Goal: Transaction & Acquisition: Purchase product/service

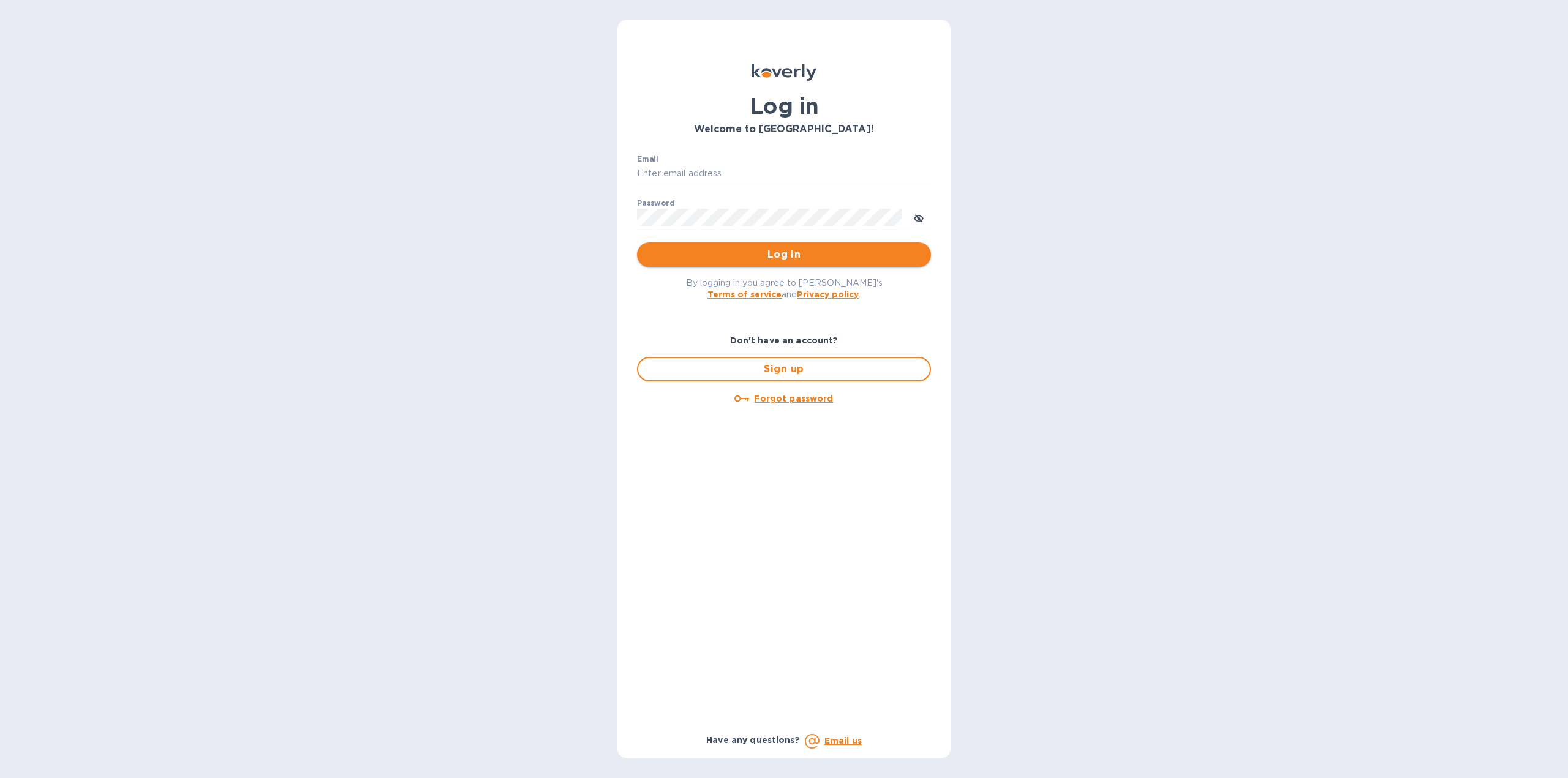
type input "florida.royal.info@gmail.com"
click at [743, 252] on span "Log in" at bounding box center [784, 254] width 274 height 14
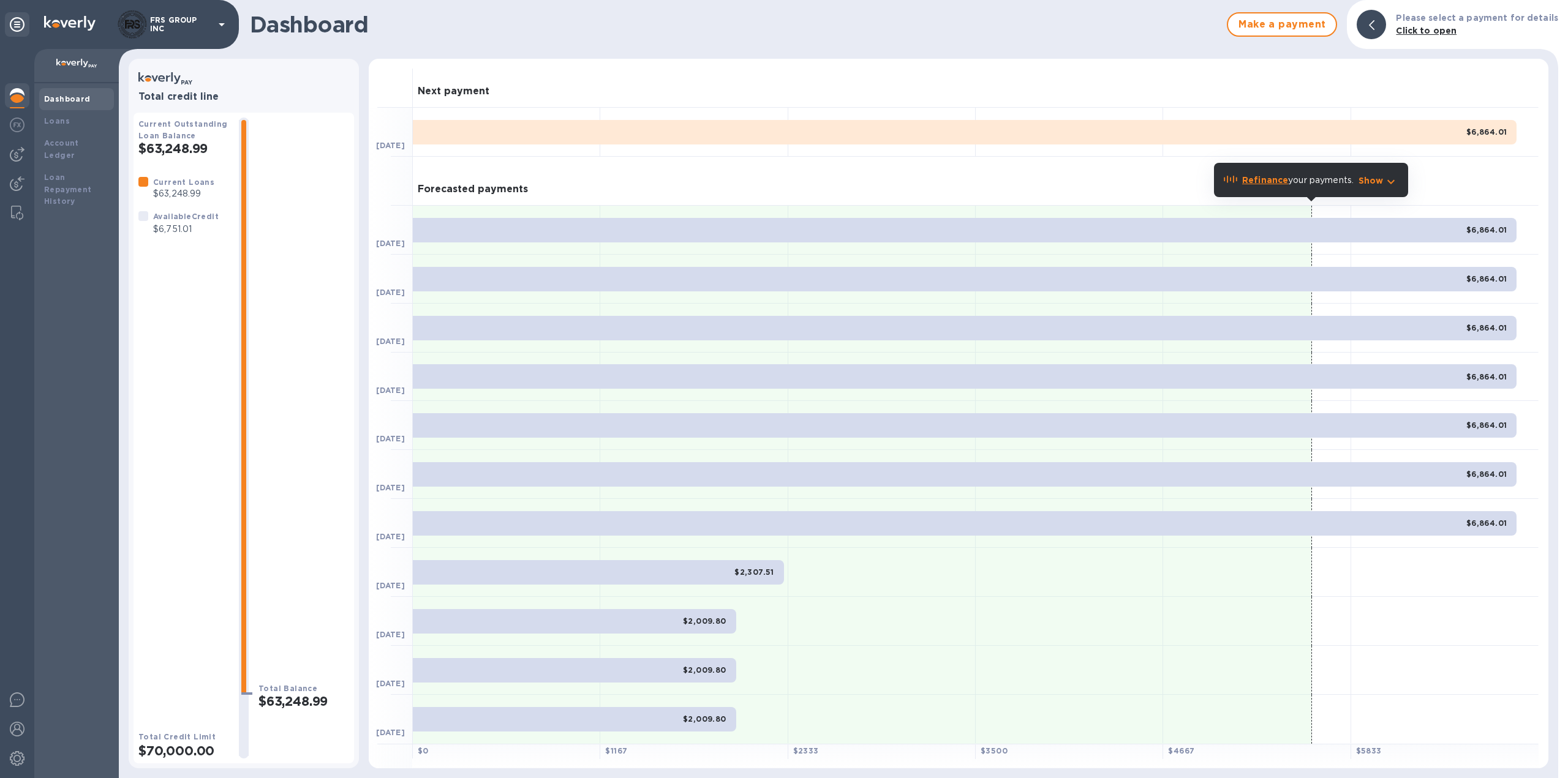
click at [1264, 179] on b "Refinance" at bounding box center [1264, 179] width 46 height 10
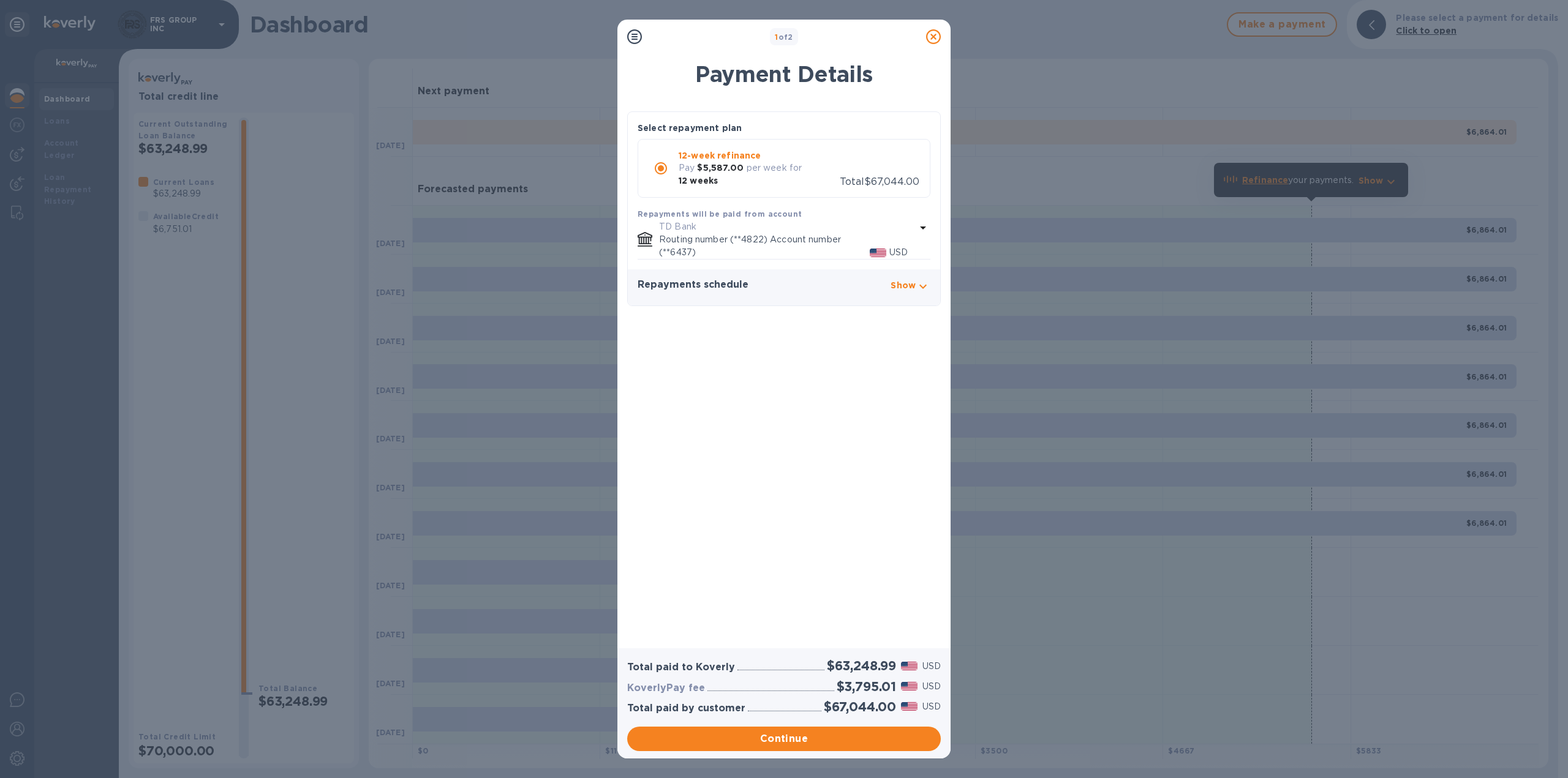
click at [760, 183] on div "Pay $5,587.00 per week for 12 weeks" at bounding box center [759, 175] width 161 height 26
click at [790, 742] on span "Continue" at bounding box center [784, 739] width 294 height 14
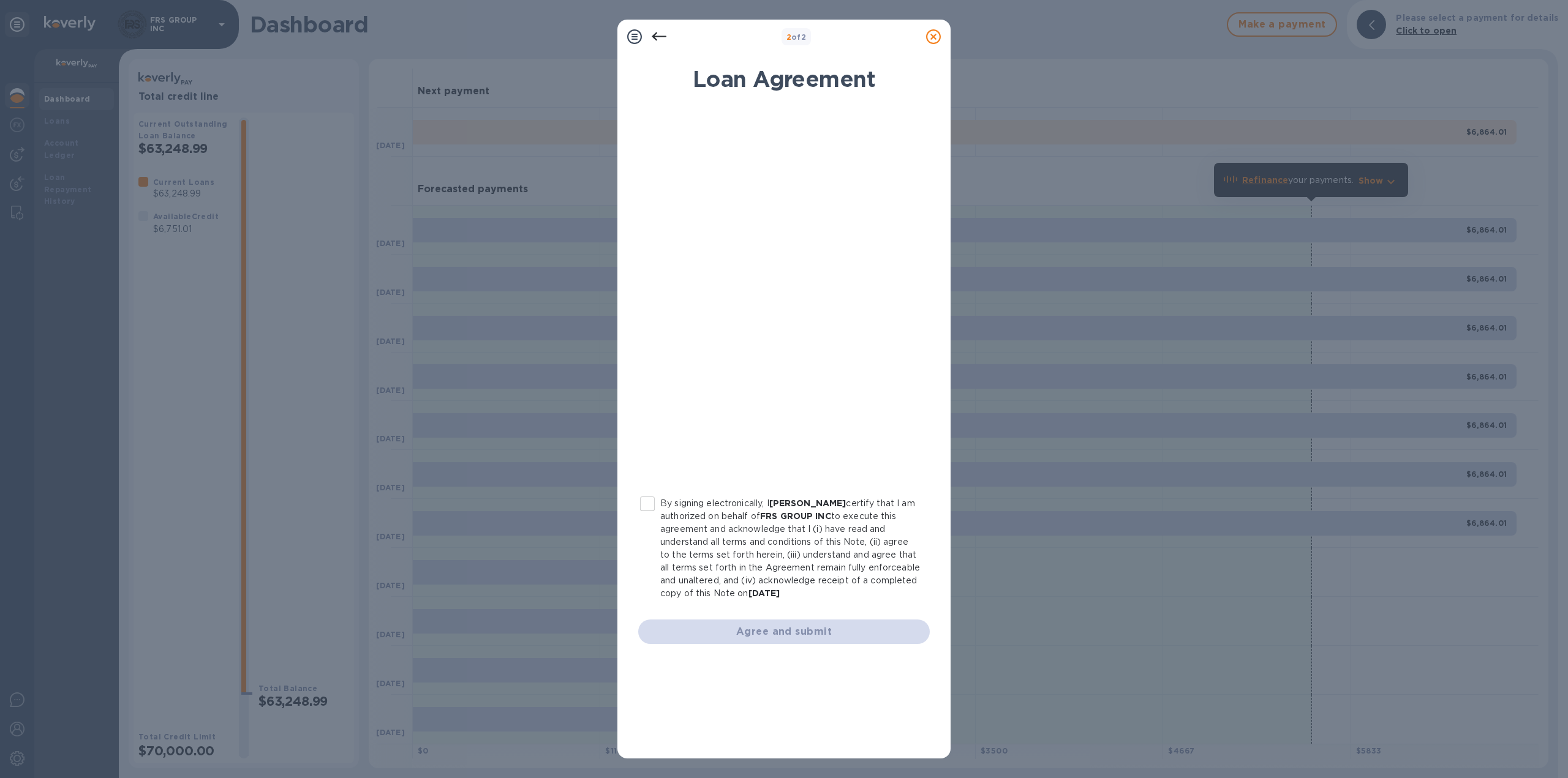
click at [646, 503] on input "By signing electronically, I George Mtchedlishvili certify that I am authorized…" at bounding box center [647, 504] width 26 height 26
checkbox input "true"
click at [810, 638] on span "Agree and submit" at bounding box center [784, 631] width 272 height 14
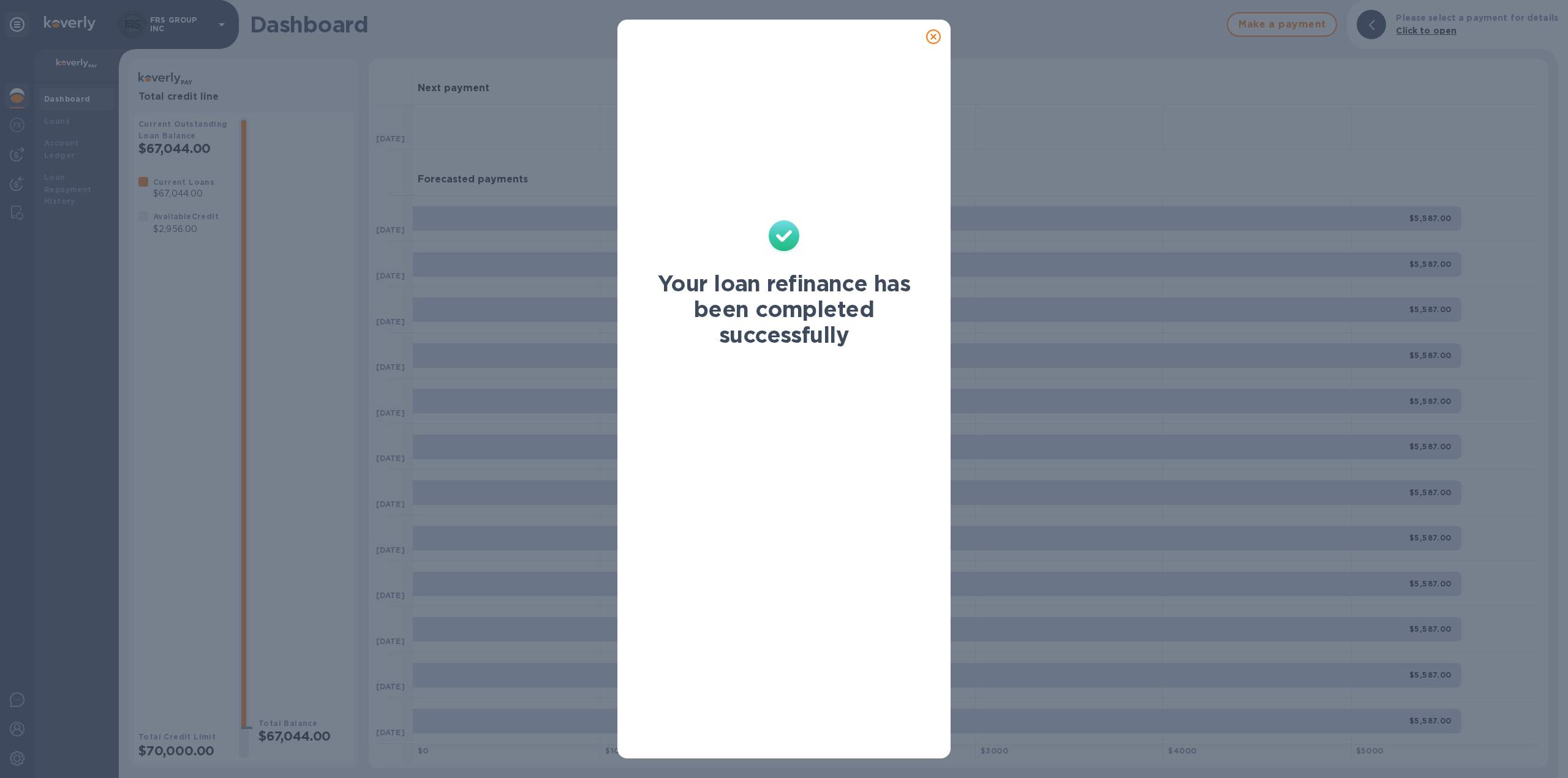
click at [932, 37] on icon at bounding box center [933, 36] width 14 height 14
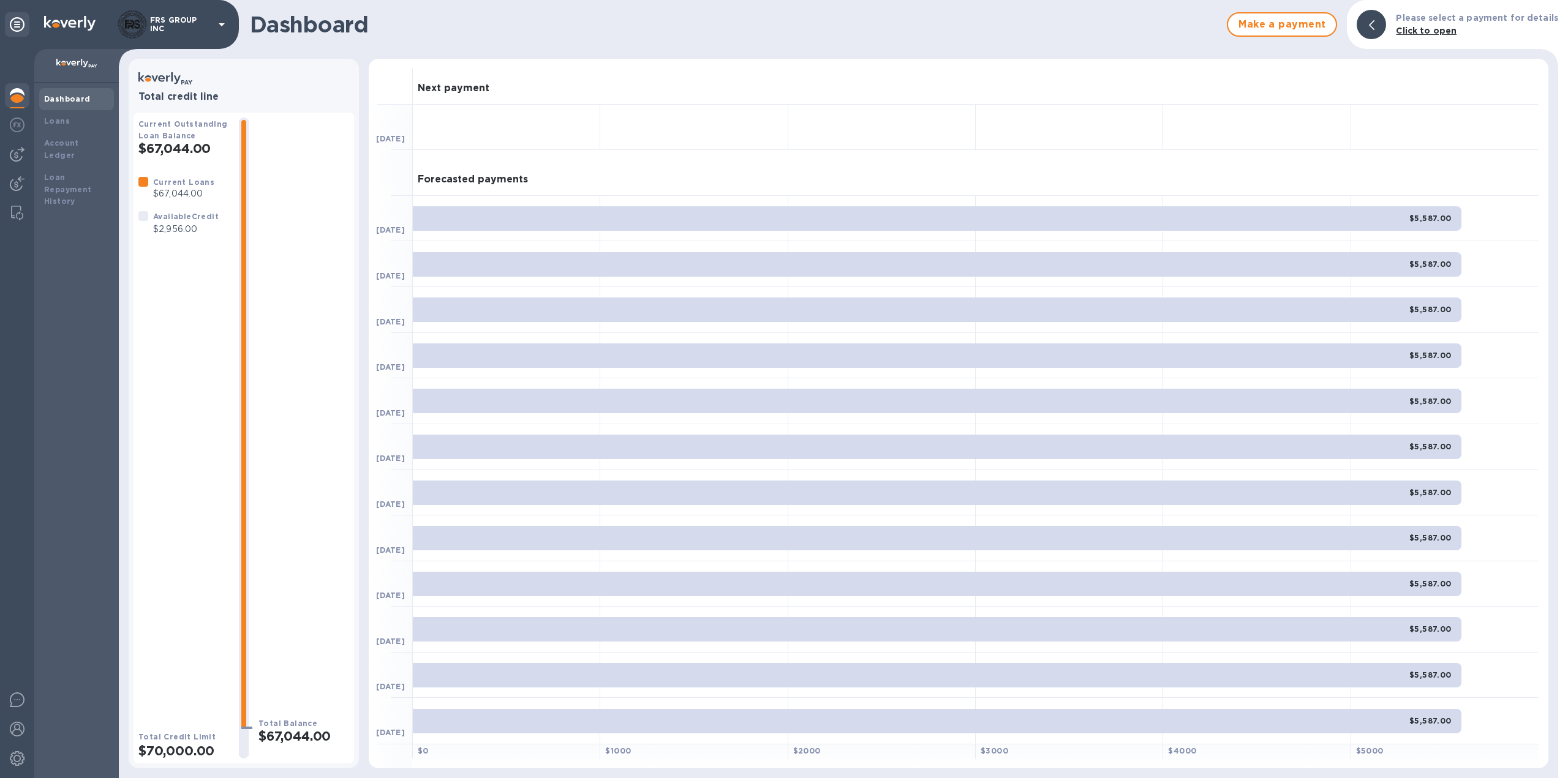
click at [64, 95] on b "Dashboard" at bounding box center [67, 99] width 46 height 9
